Goal: Information Seeking & Learning: Find specific fact

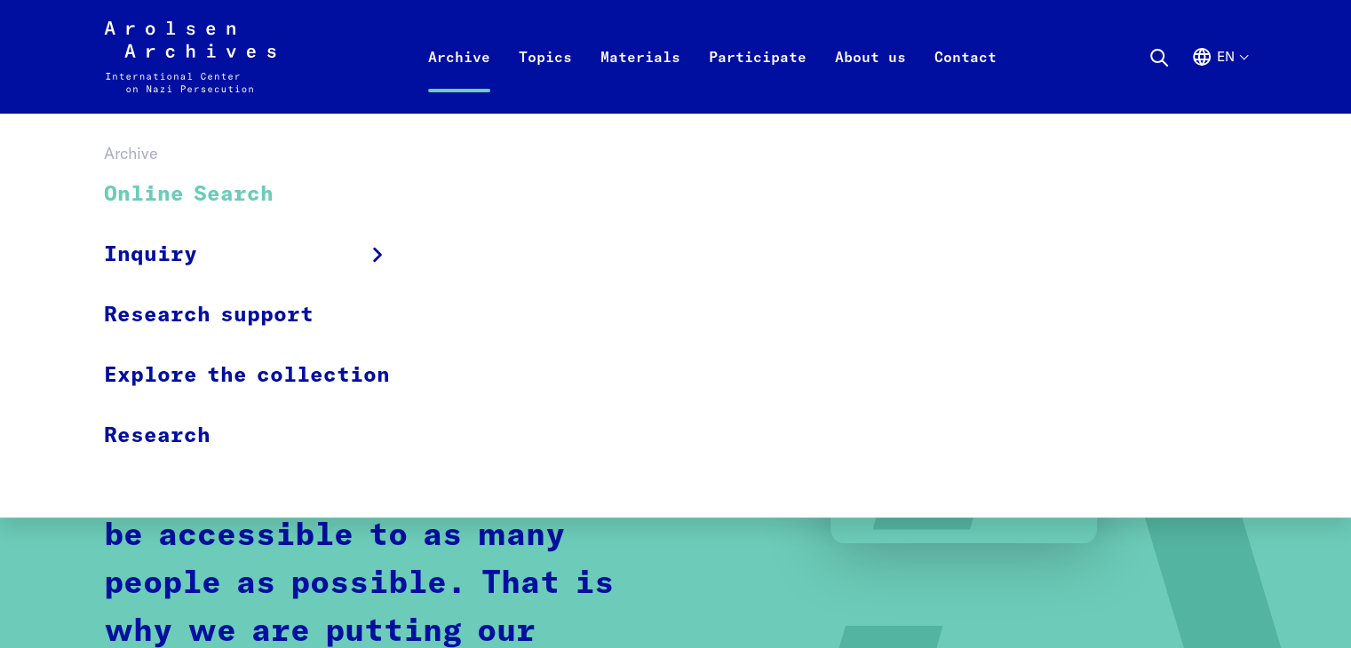
click at [242, 195] on link "Online Search" at bounding box center [258, 194] width 309 height 59
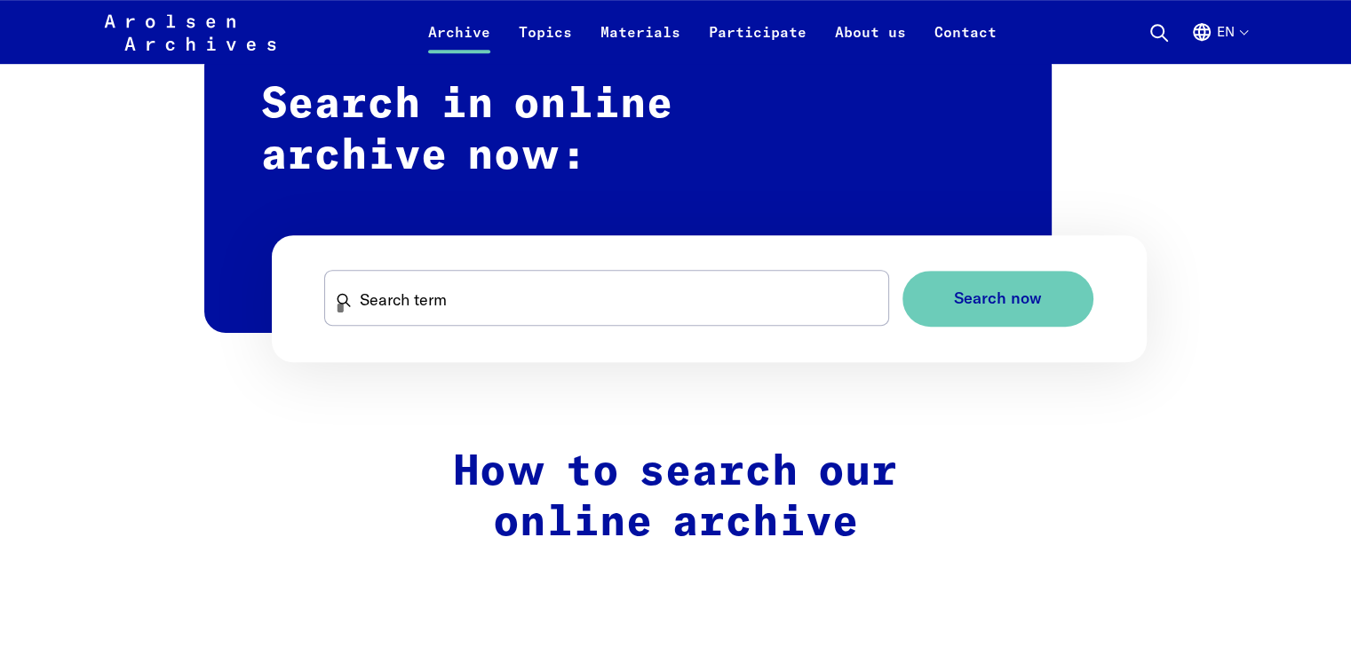
scroll to position [1079, 0]
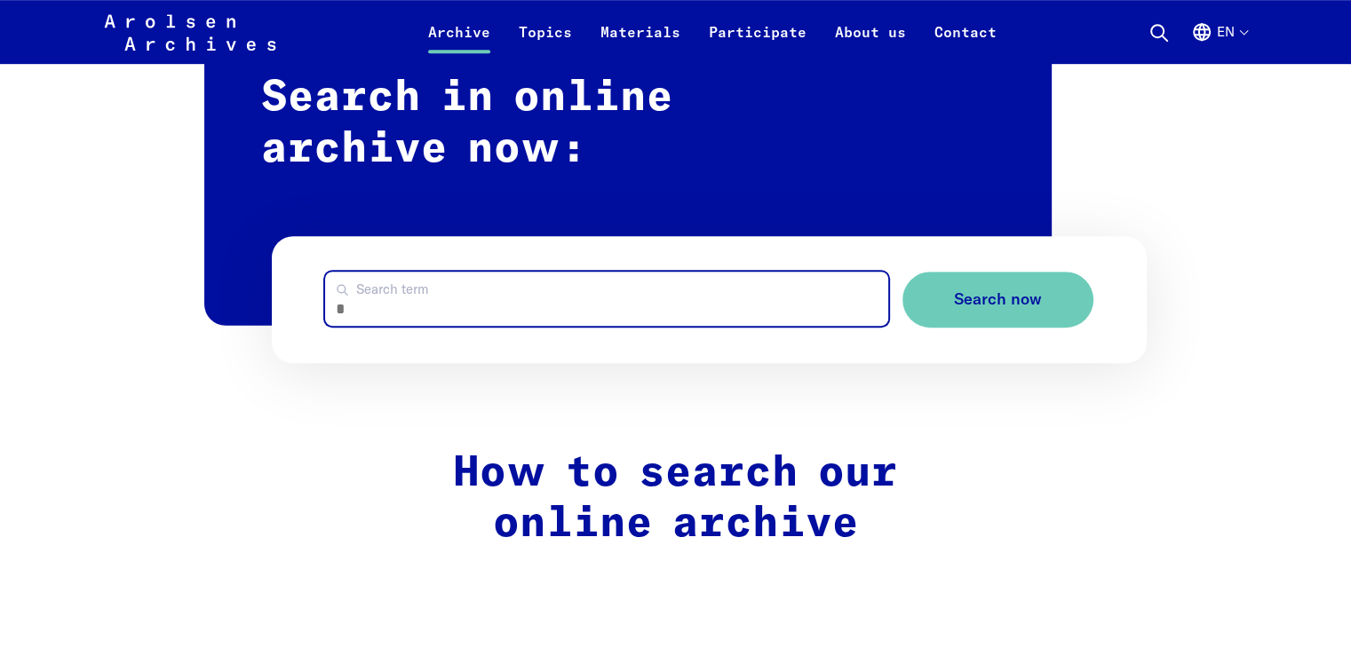
click at [419, 281] on input "Search term" at bounding box center [606, 299] width 562 height 54
type input "*"
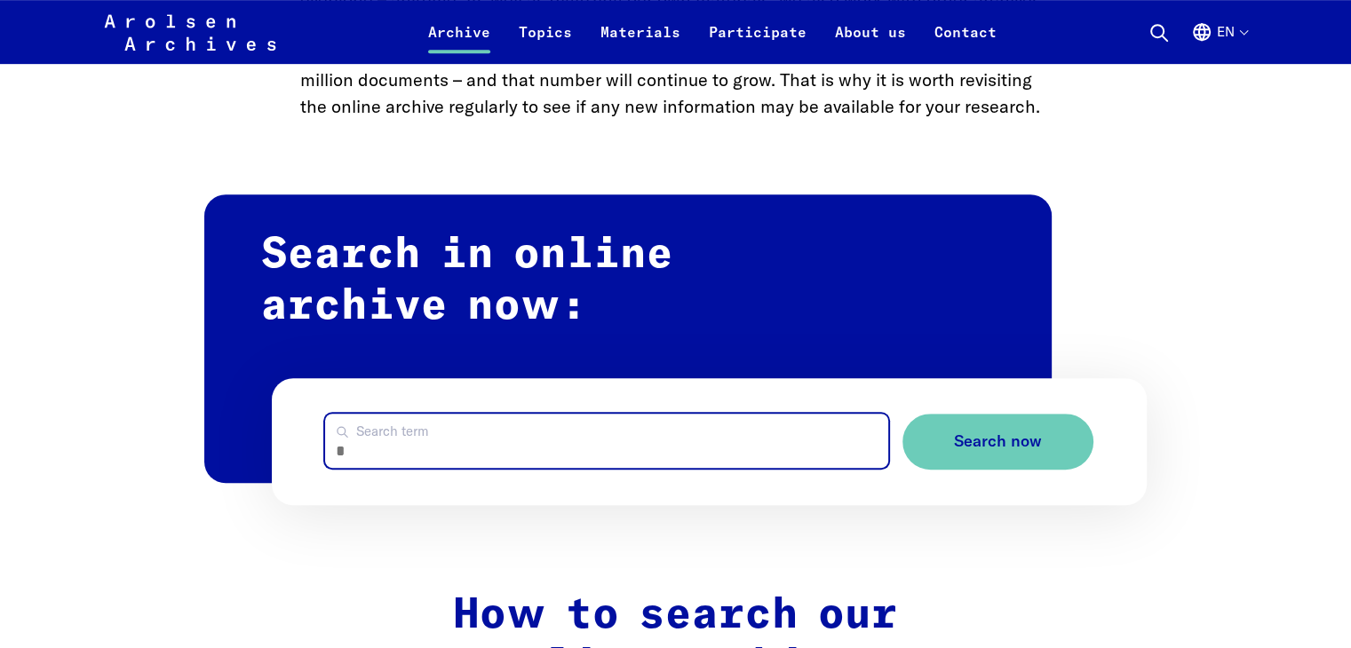
scroll to position [939, 0]
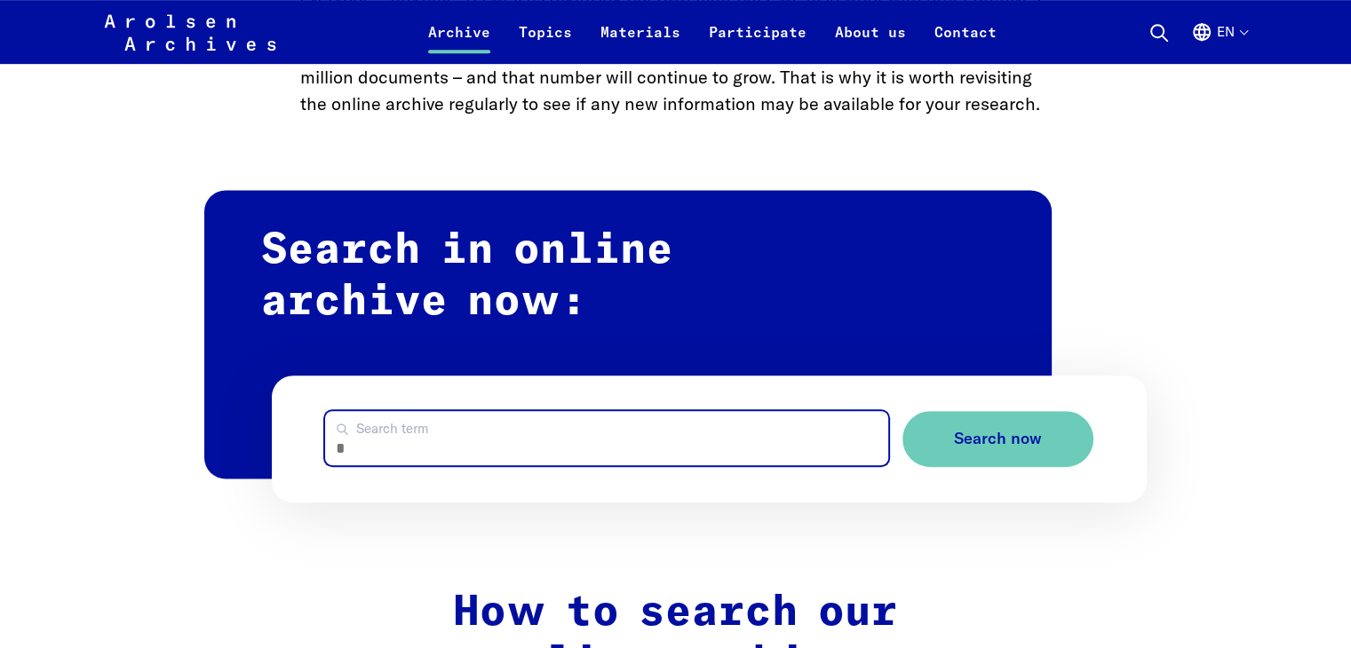
click at [419, 462] on input "Search term" at bounding box center [606, 438] width 562 height 54
type input "*"
type input "**********"
click at [902, 411] on button "Search now" at bounding box center [997, 439] width 191 height 56
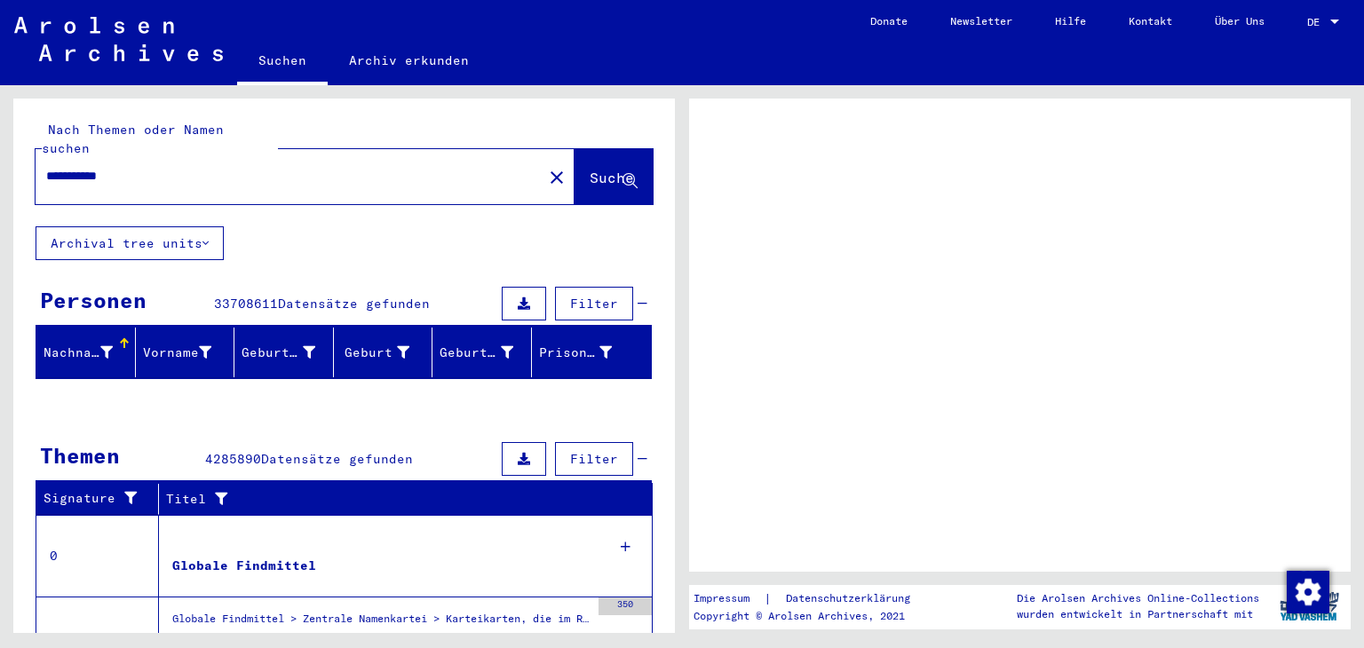
click at [192, 167] on input "**********" at bounding box center [289, 176] width 486 height 19
type input "**********"
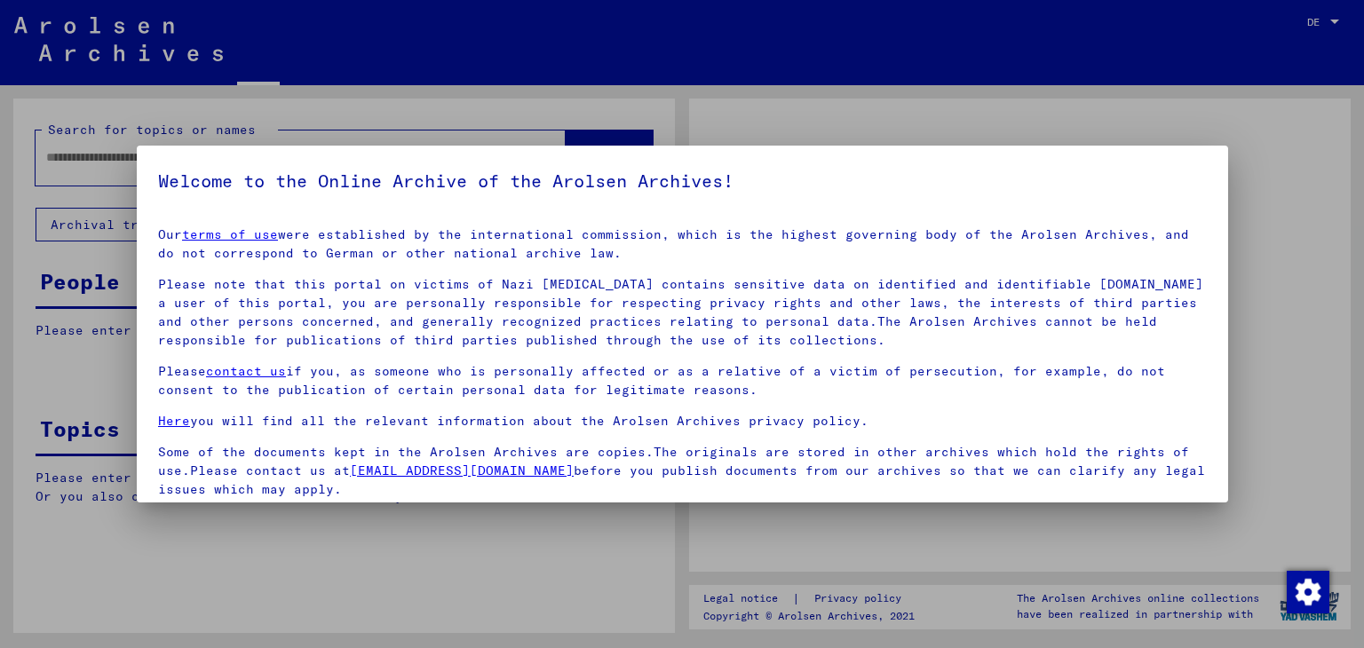
type input "**********"
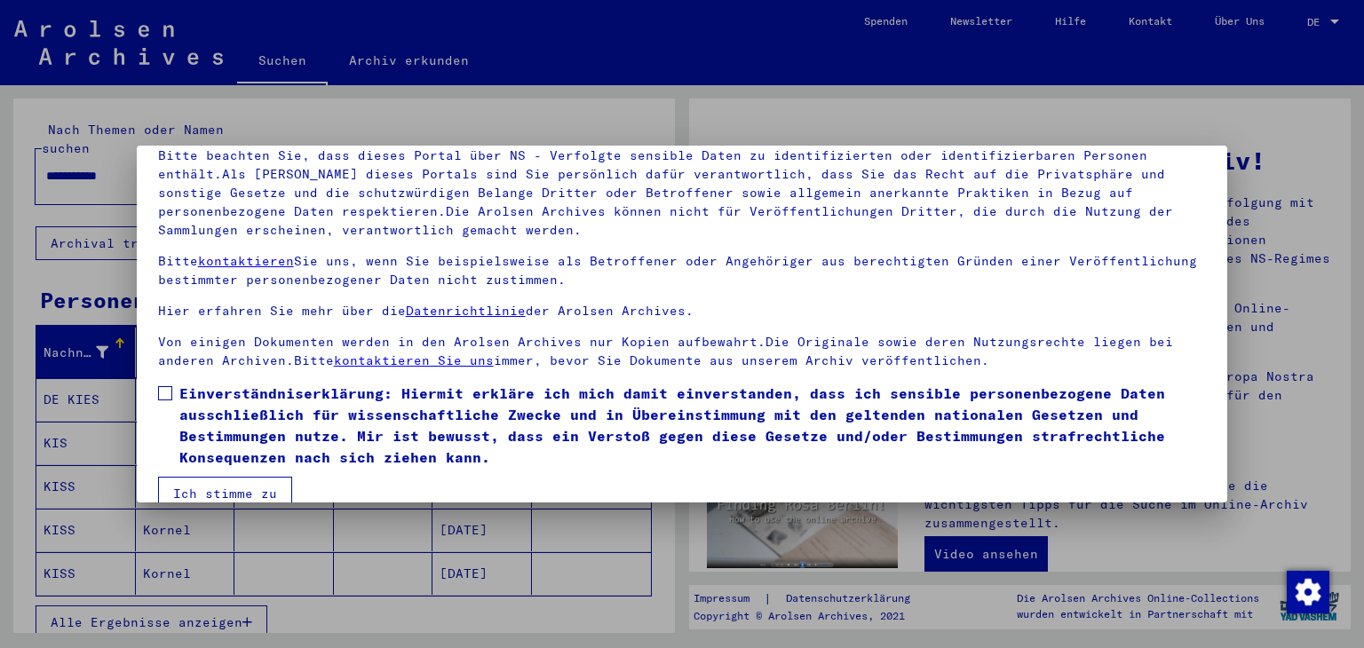
scroll to position [153, 0]
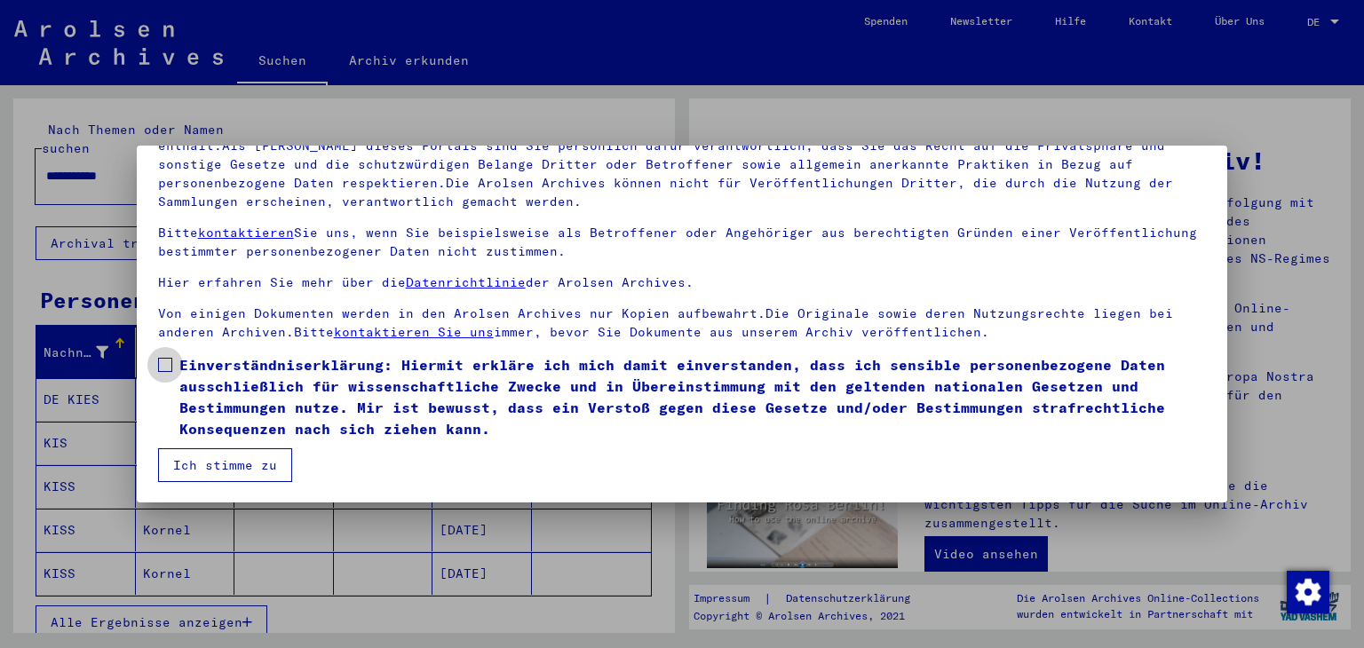
click at [163, 367] on span at bounding box center [165, 365] width 14 height 14
click at [218, 464] on button "Ich stimme zu" at bounding box center [225, 465] width 134 height 34
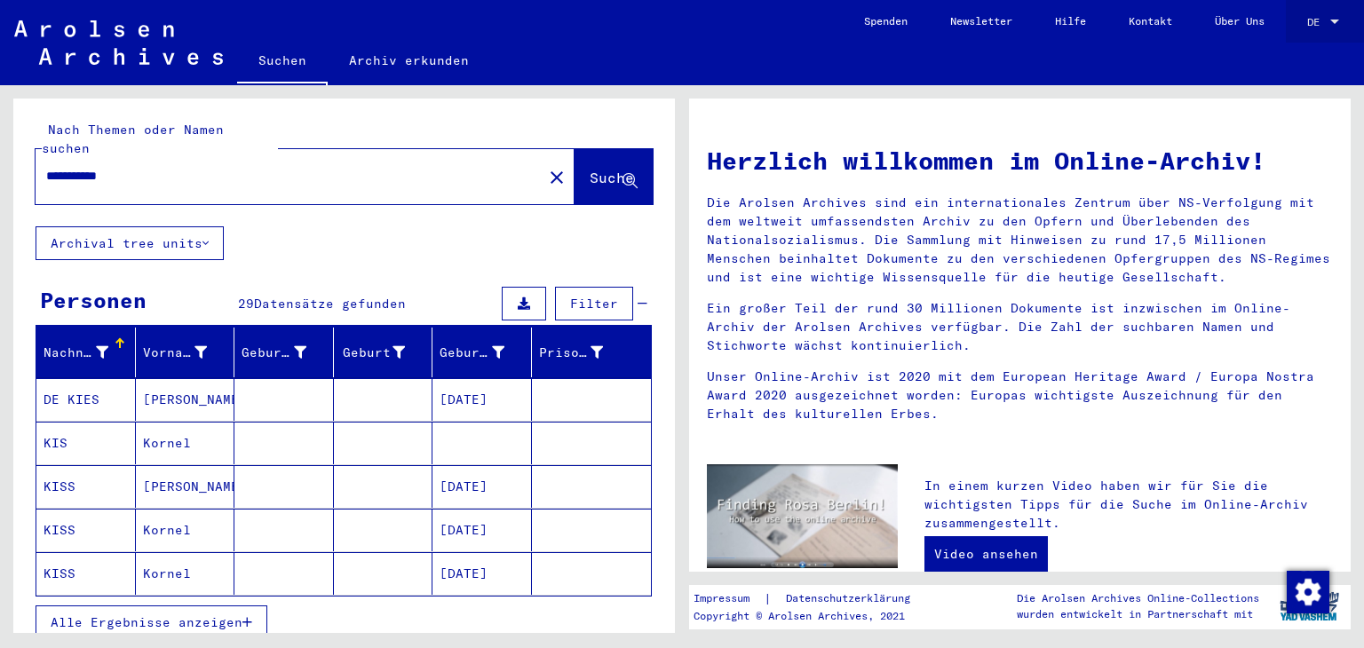
click at [1325, 22] on span "DE" at bounding box center [1317, 22] width 20 height 12
click at [1282, 28] on span "English" at bounding box center [1290, 31] width 44 height 13
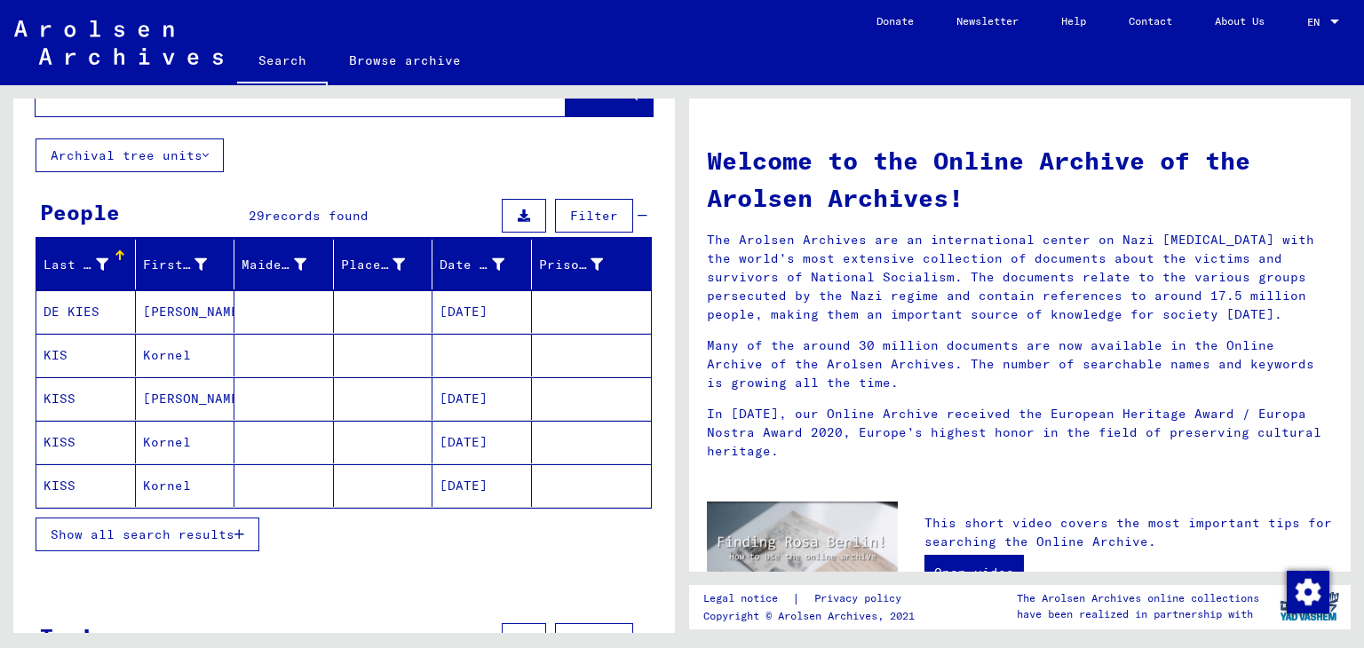
scroll to position [70, 0]
click at [185, 532] on span "Show all search results" at bounding box center [143, 534] width 184 height 16
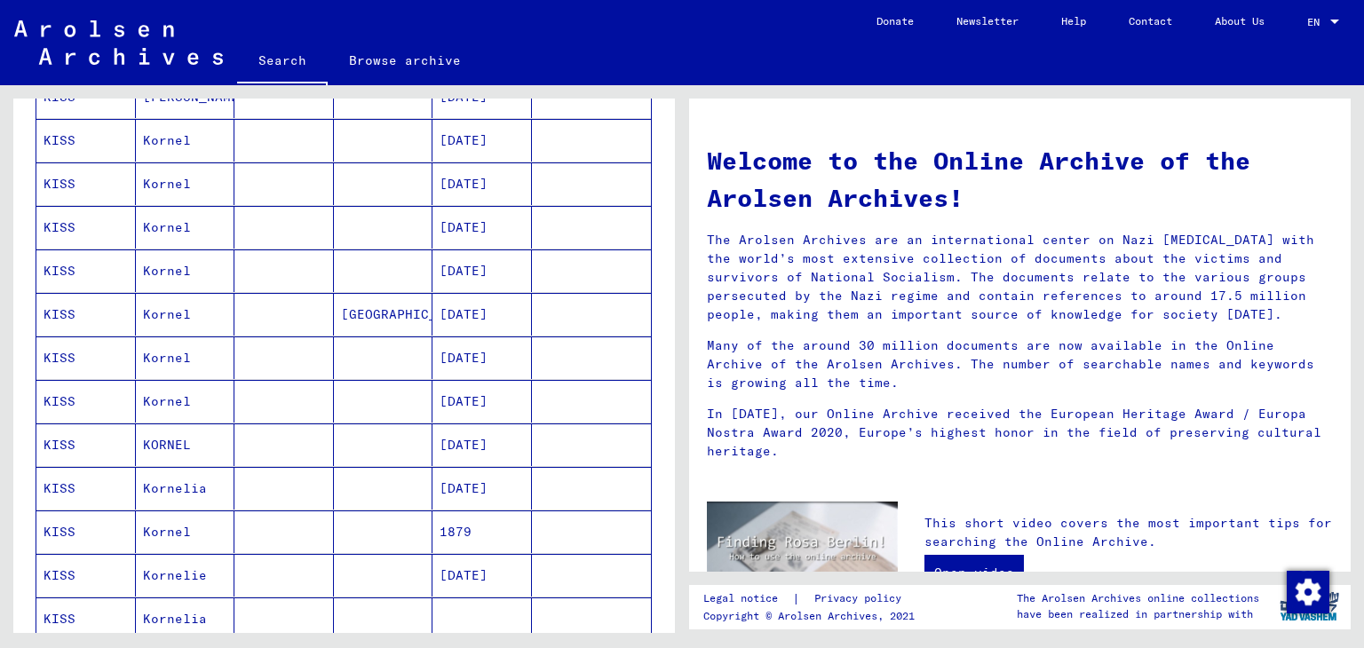
scroll to position [380, 0]
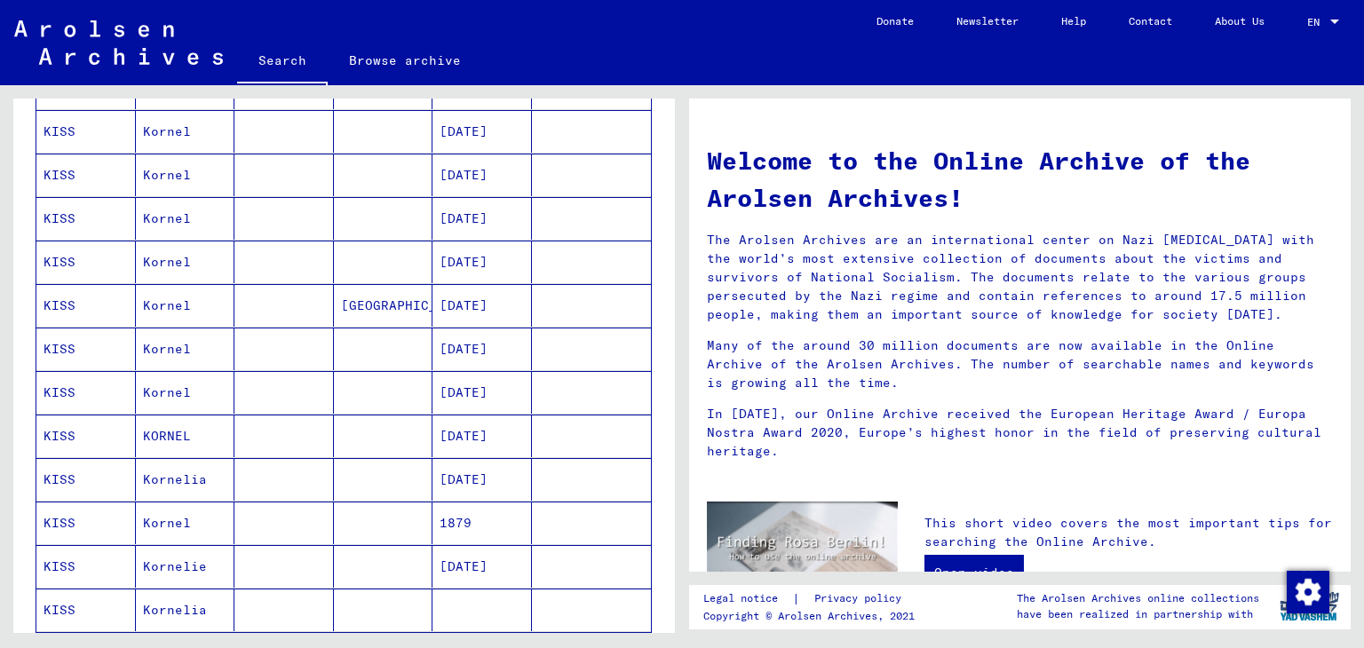
click at [353, 427] on mat-cell at bounding box center [383, 436] width 99 height 43
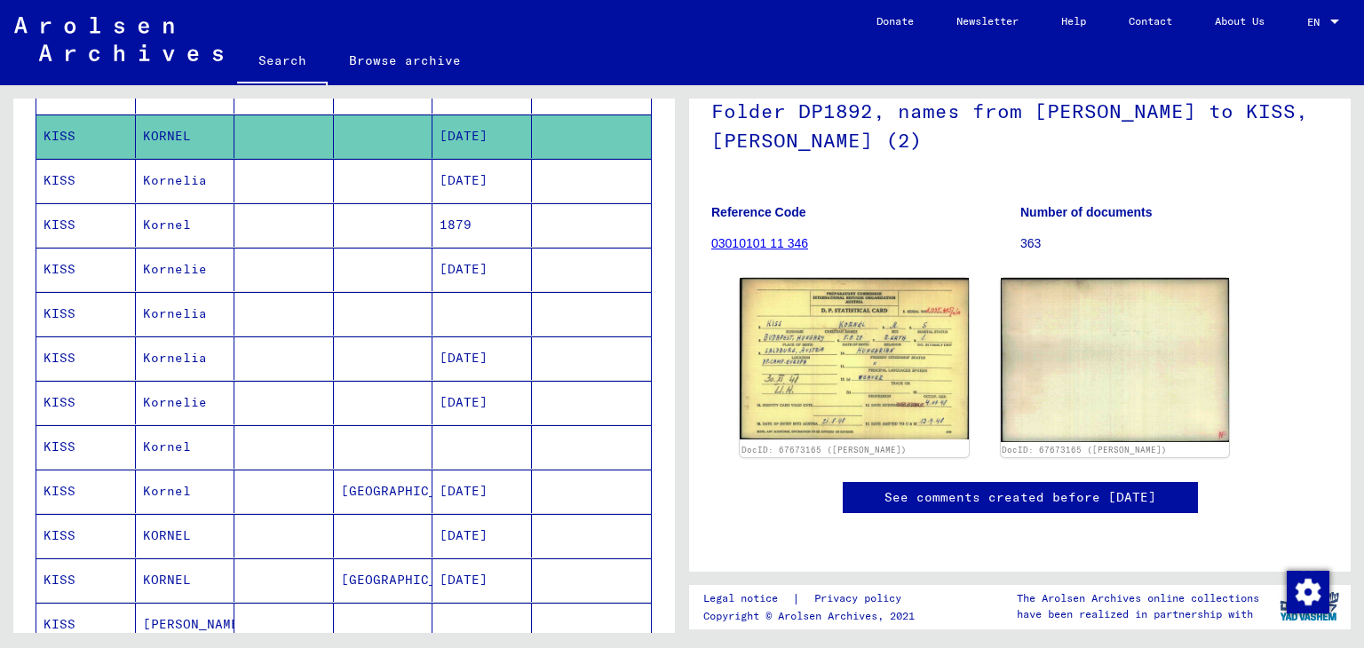
scroll to position [690, 0]
click at [434, 563] on mat-cell "[DATE]" at bounding box center [481, 580] width 99 height 44
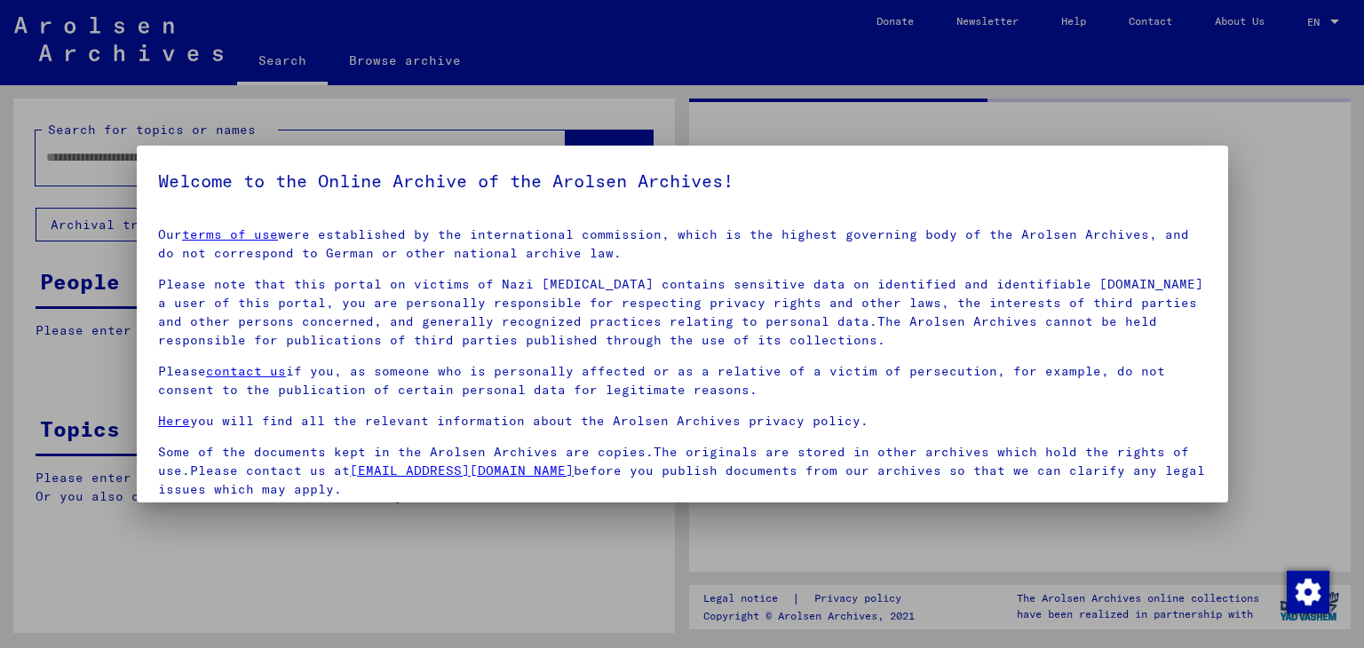
type input "********"
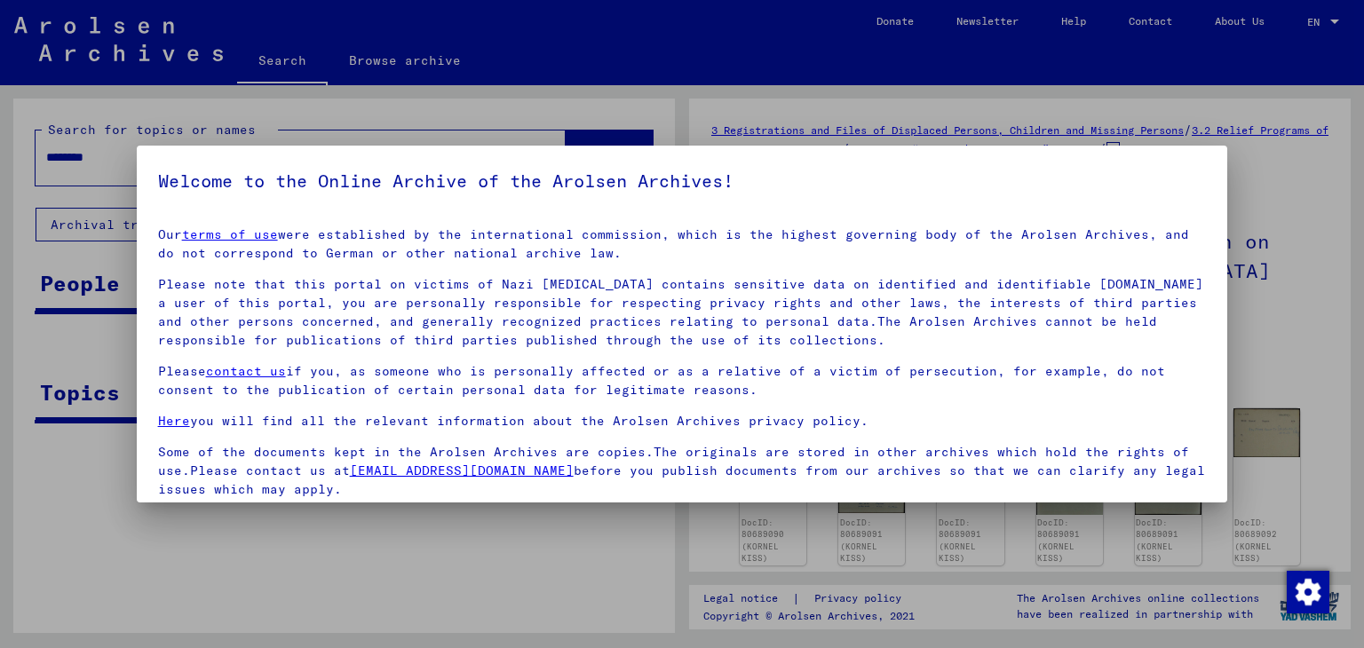
scroll to position [137, 0]
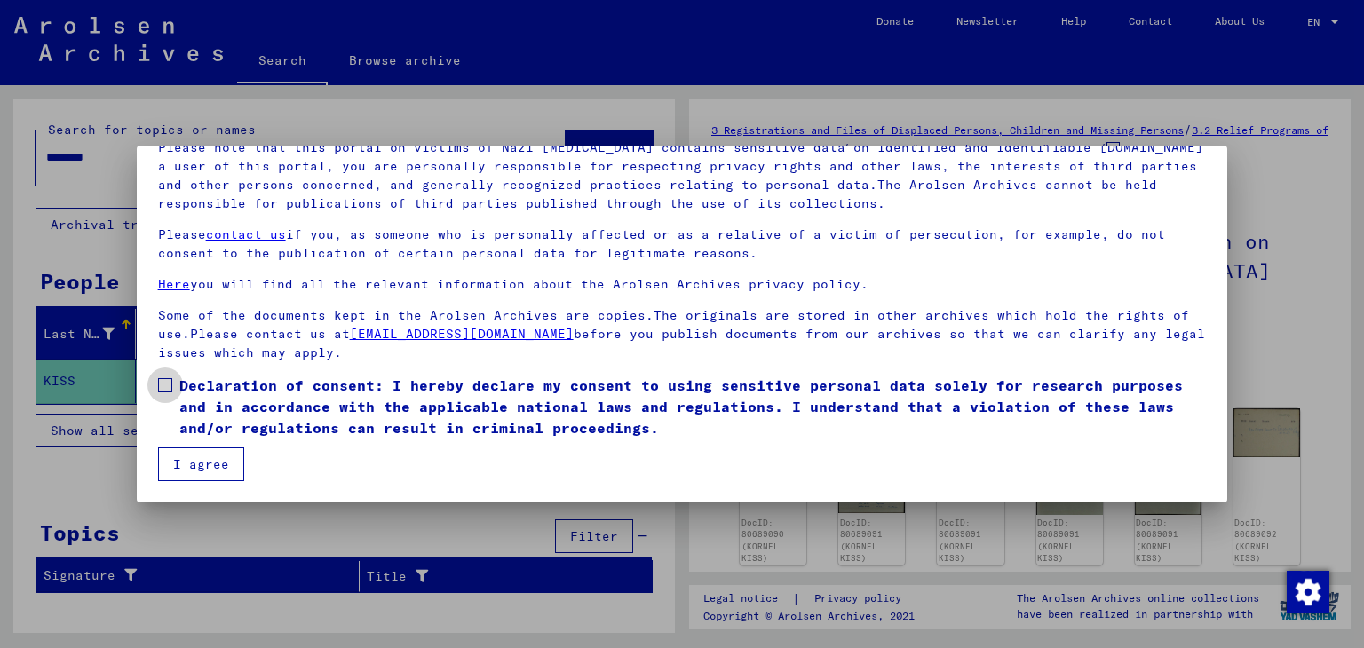
click at [166, 385] on span at bounding box center [165, 385] width 14 height 14
click at [195, 456] on button "I agree" at bounding box center [201, 465] width 86 height 34
